Goal: Navigation & Orientation: Find specific page/section

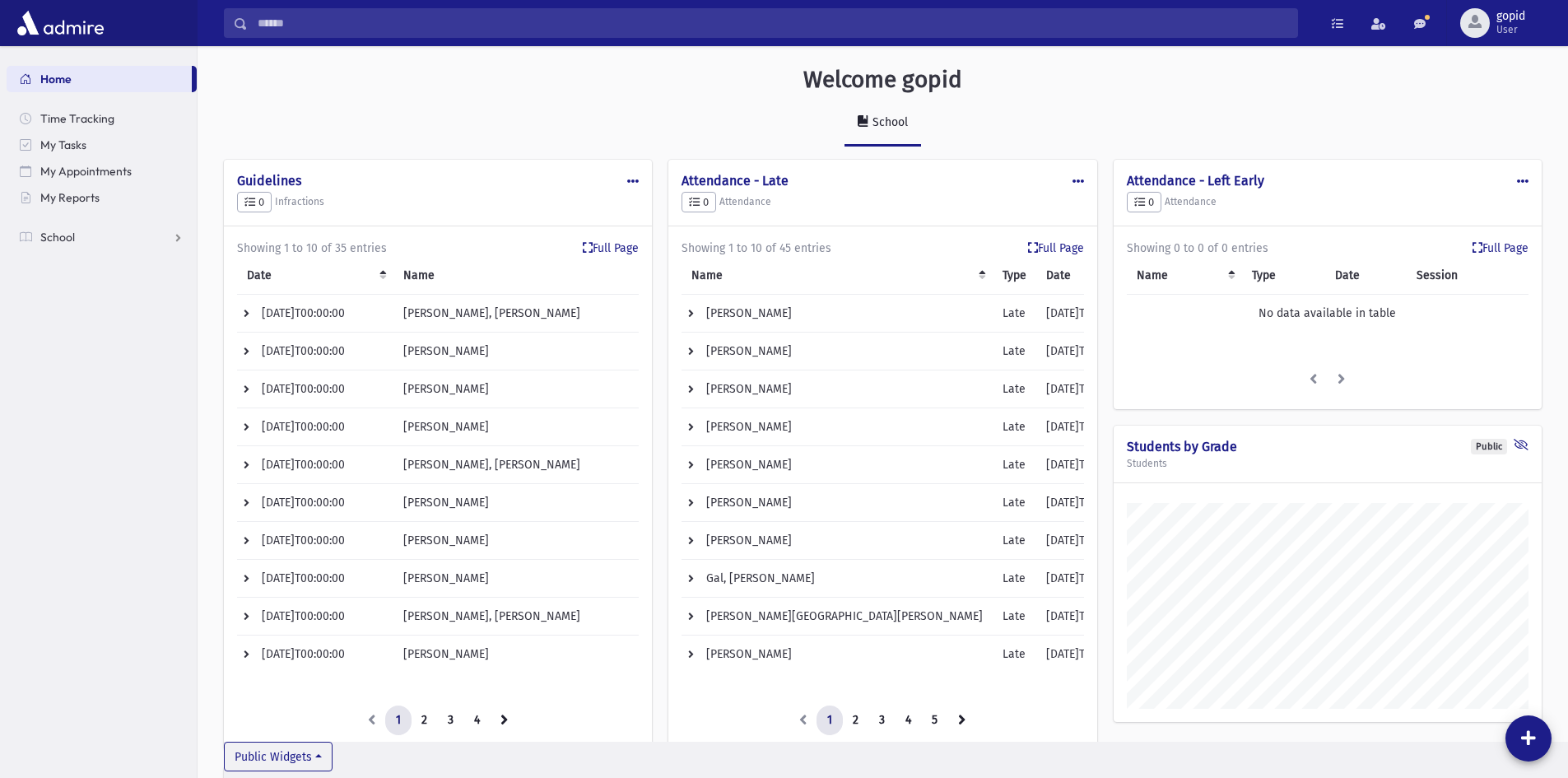
scroll to position [1397, 1370]
click at [1501, 250] on link "Full Page" at bounding box center [1501, 248] width 56 height 17
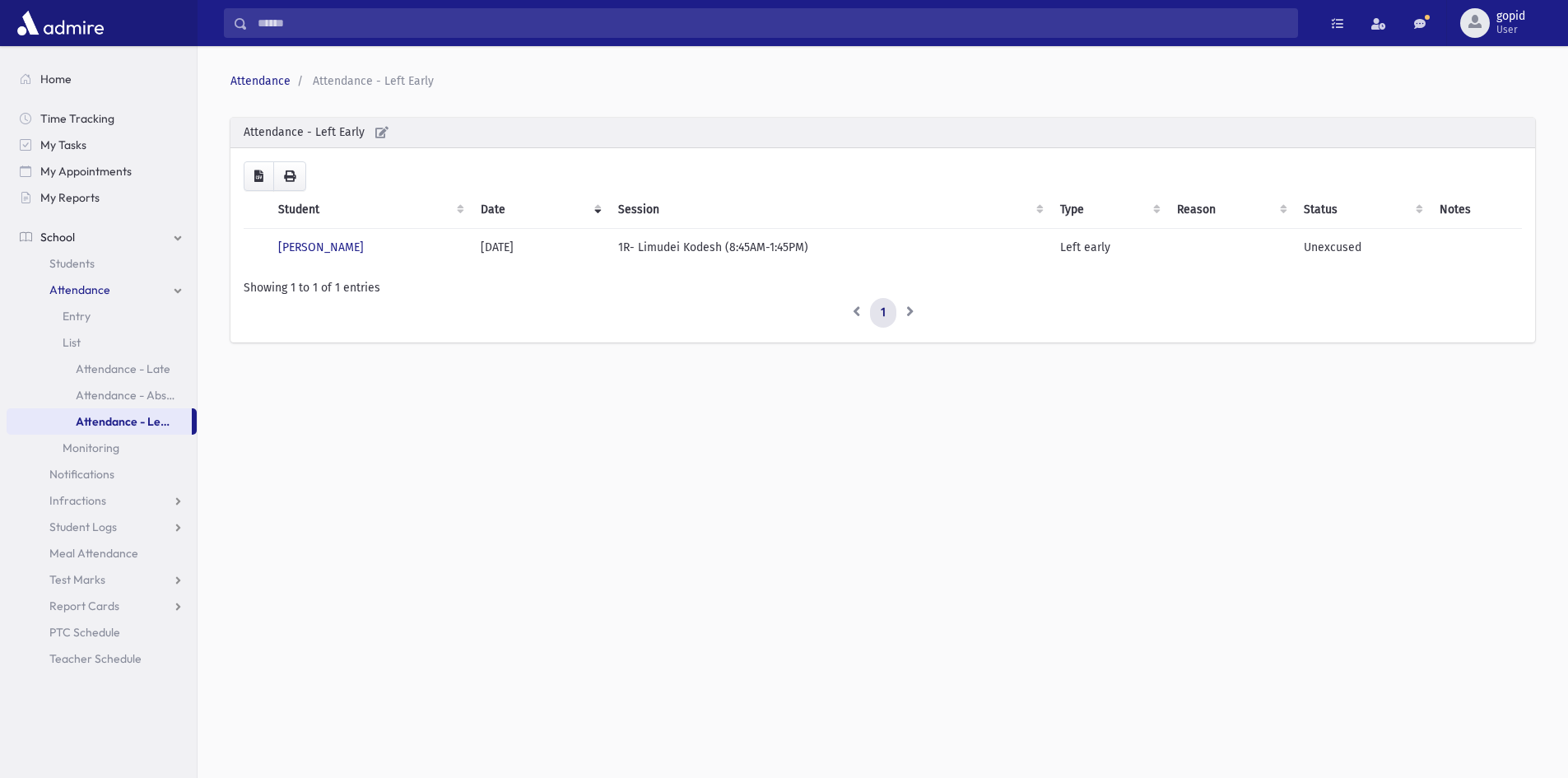
click at [71, 237] on span "School" at bounding box center [58, 237] width 35 height 15
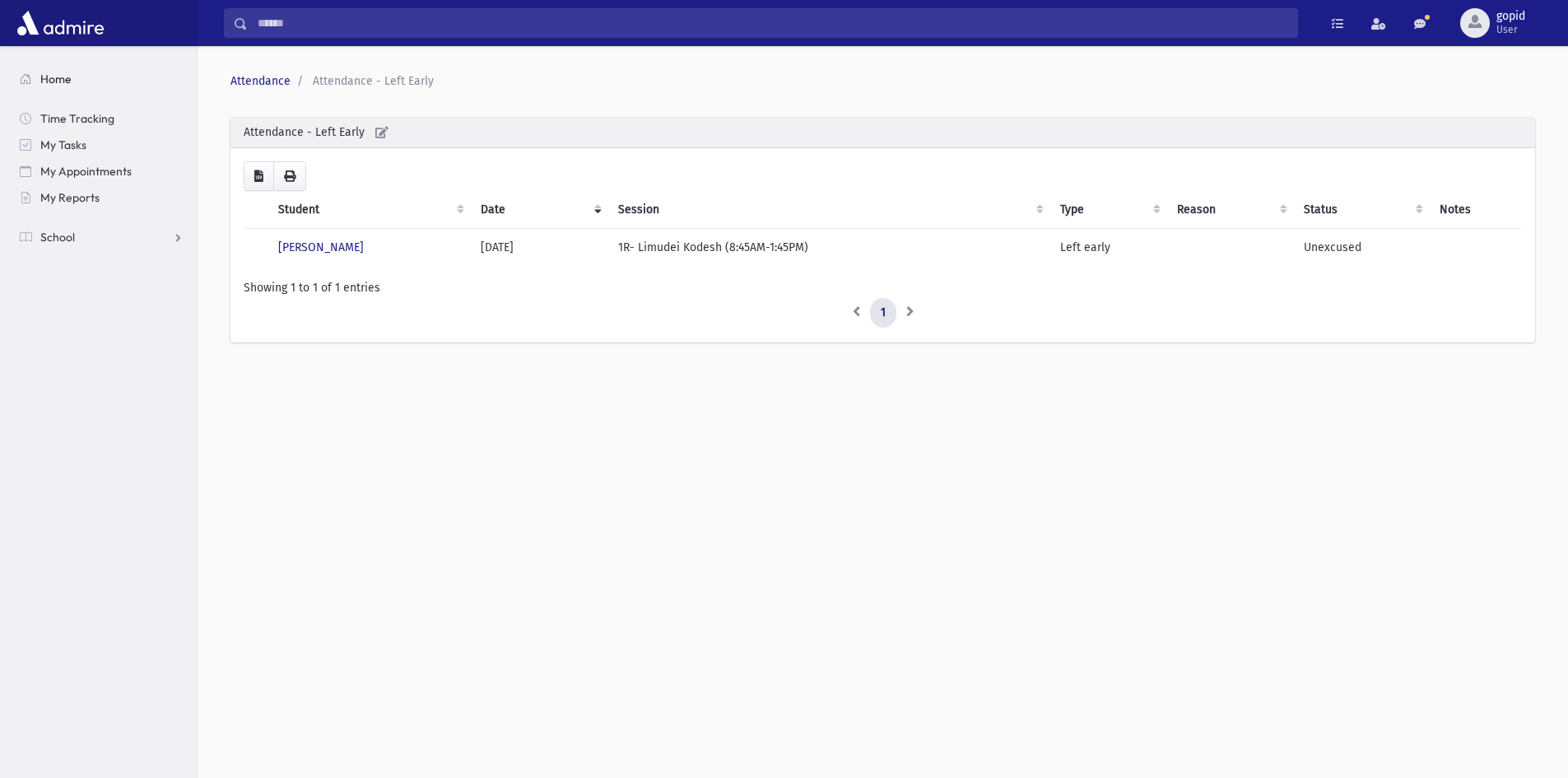
click at [45, 79] on span "Home" at bounding box center [56, 79] width 31 height 15
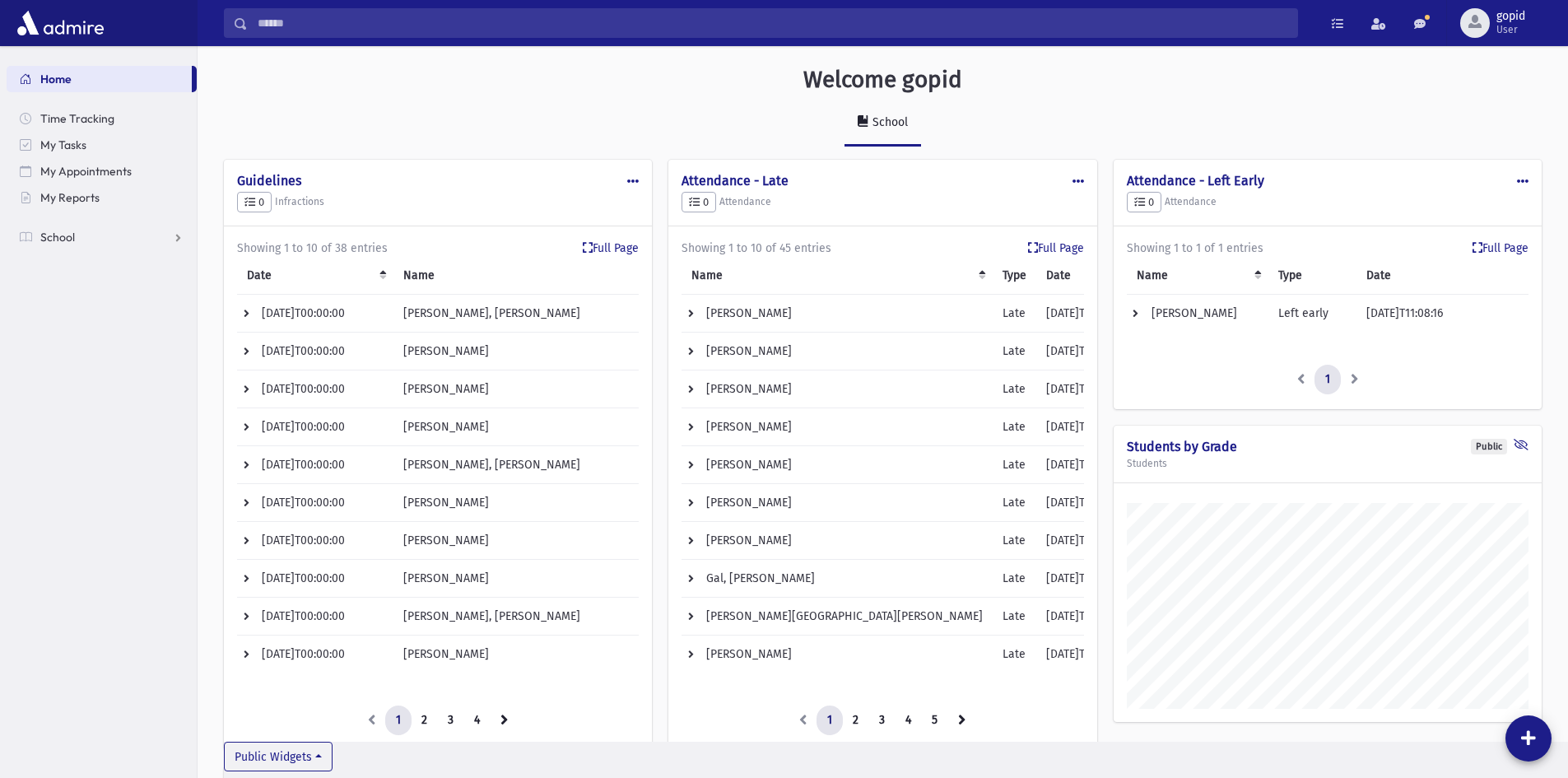
scroll to position [1397, 1370]
